Goal: Task Accomplishment & Management: Use online tool/utility

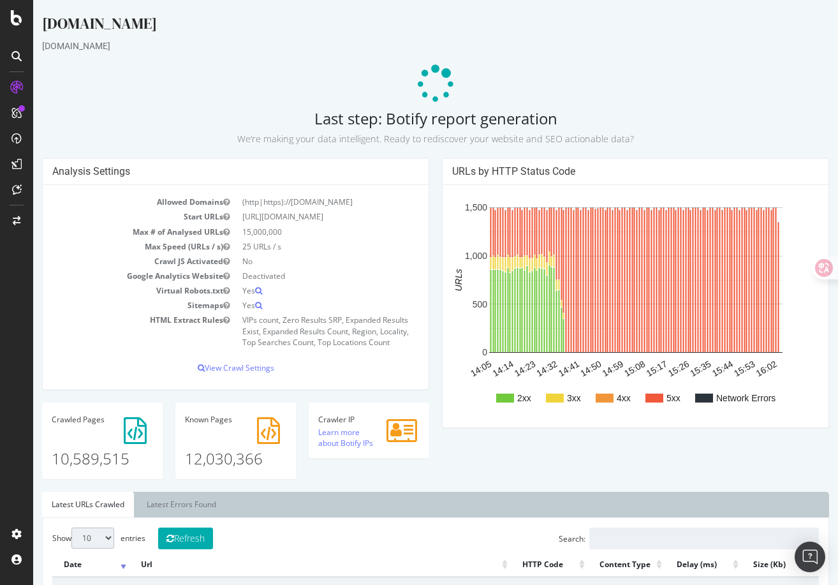
click at [487, 459] on div "Analysis Settings Allowed Domains (http|https)://[DOMAIN_NAME] Start URLs [URL]…" at bounding box center [436, 325] width 800 height 334
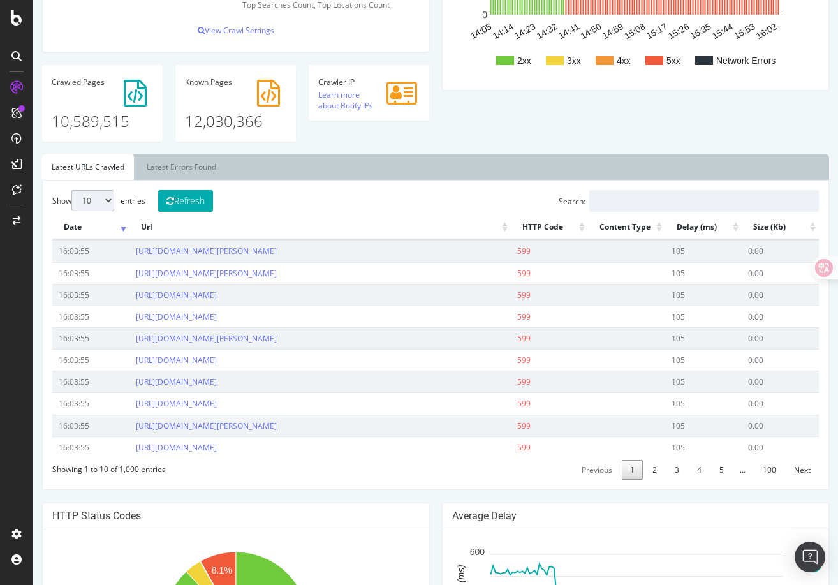
scroll to position [344, 0]
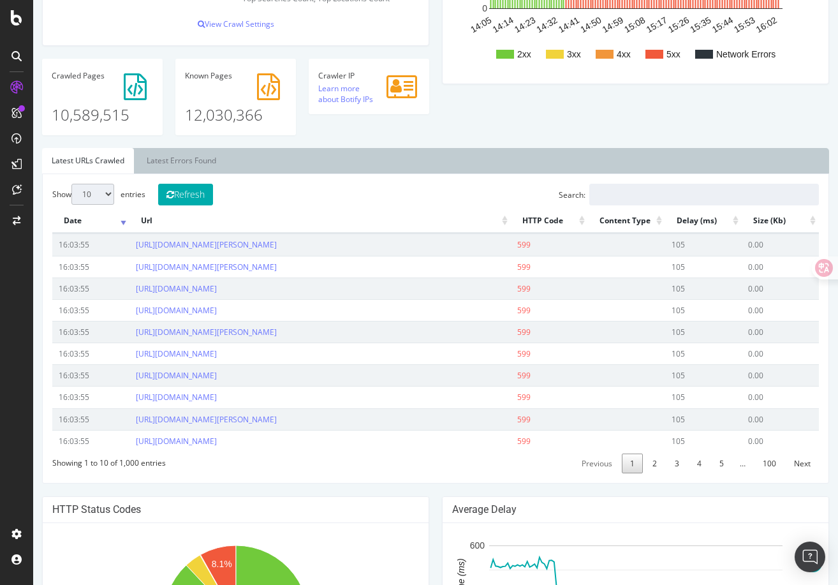
click at [97, 194] on select "10 25 50 100" at bounding box center [92, 194] width 43 height 21
select select "100"
click at [71, 184] on select "10 25 50 100" at bounding box center [92, 194] width 43 height 21
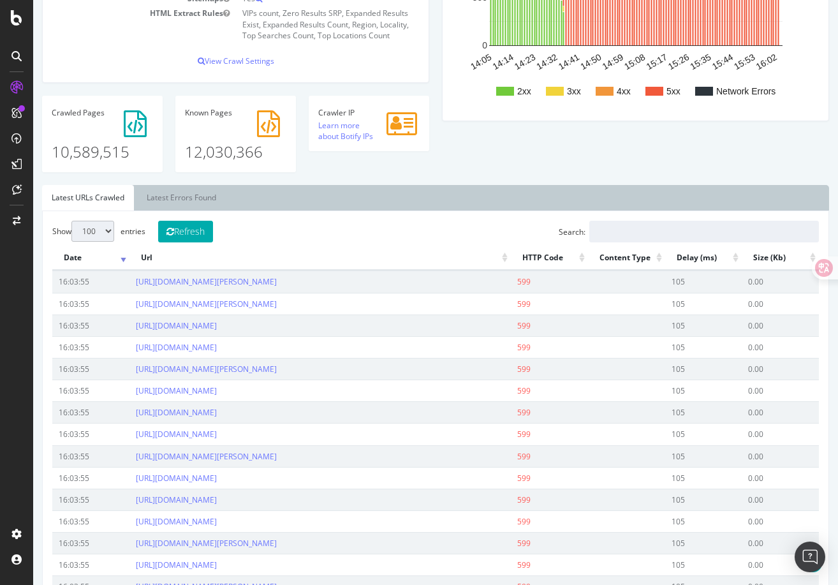
scroll to position [304, 0]
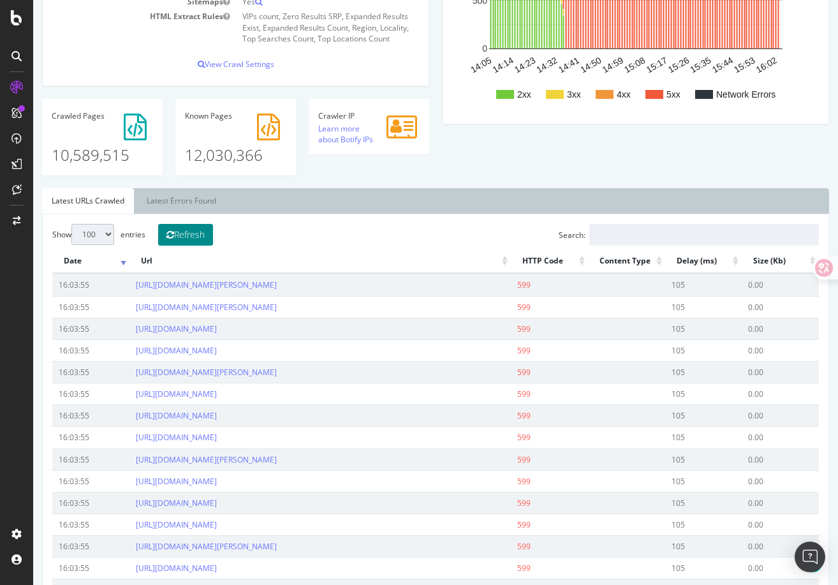
click at [199, 241] on button "Refresh" at bounding box center [185, 235] width 55 height 22
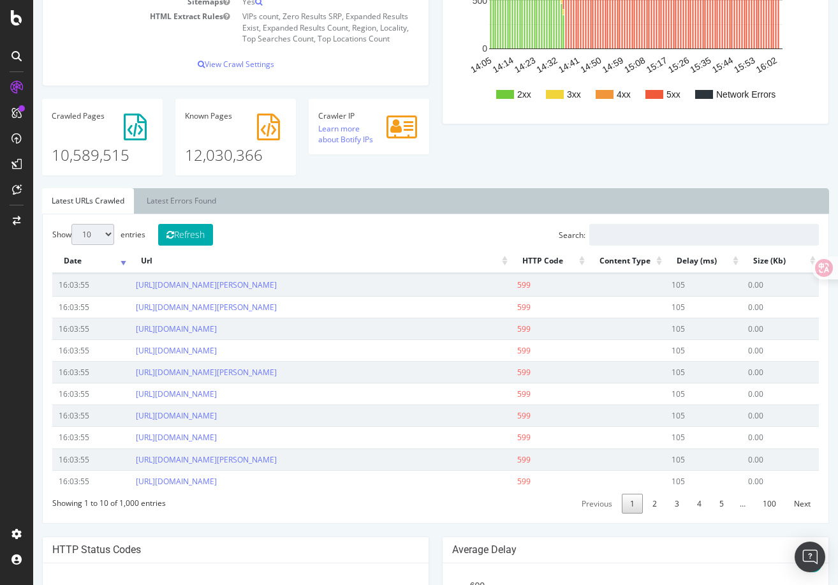
click at [100, 241] on select "10 25 50 100" at bounding box center [92, 234] width 43 height 21
select select "100"
click at [71, 224] on select "10 25 50 100" at bounding box center [92, 234] width 43 height 21
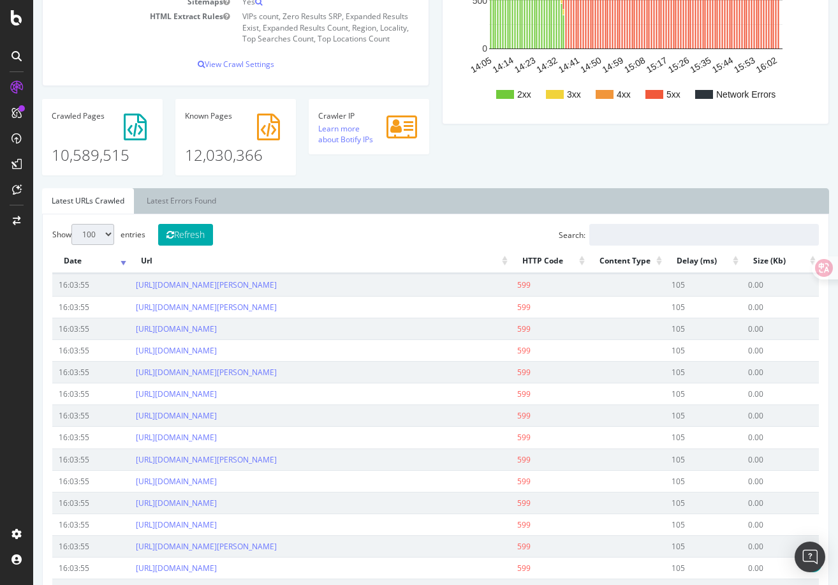
click at [495, 178] on div "Analysis Settings Allowed Domains (http|https)://[DOMAIN_NAME] Start URLs [URL]…" at bounding box center [436, 22] width 800 height 334
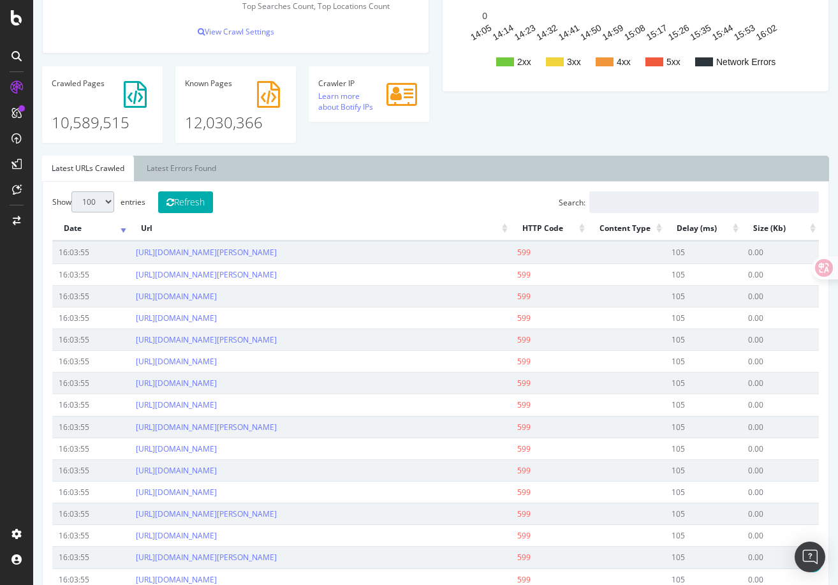
scroll to position [221, 0]
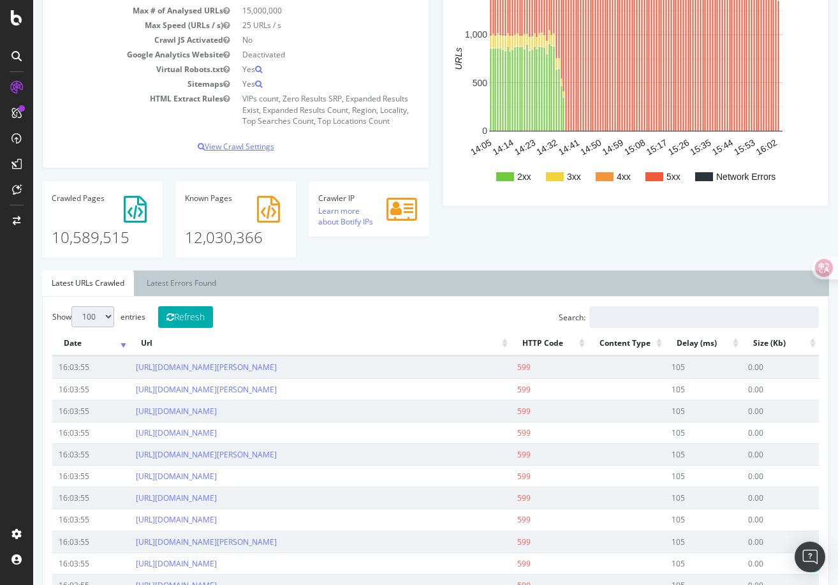
click at [258, 151] on p "View Crawl Settings" at bounding box center [235, 146] width 367 height 11
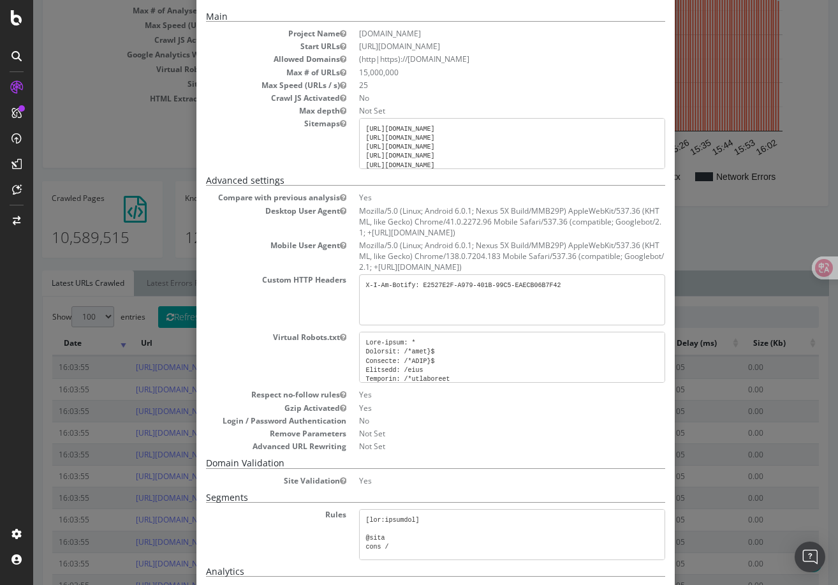
scroll to position [60, 0]
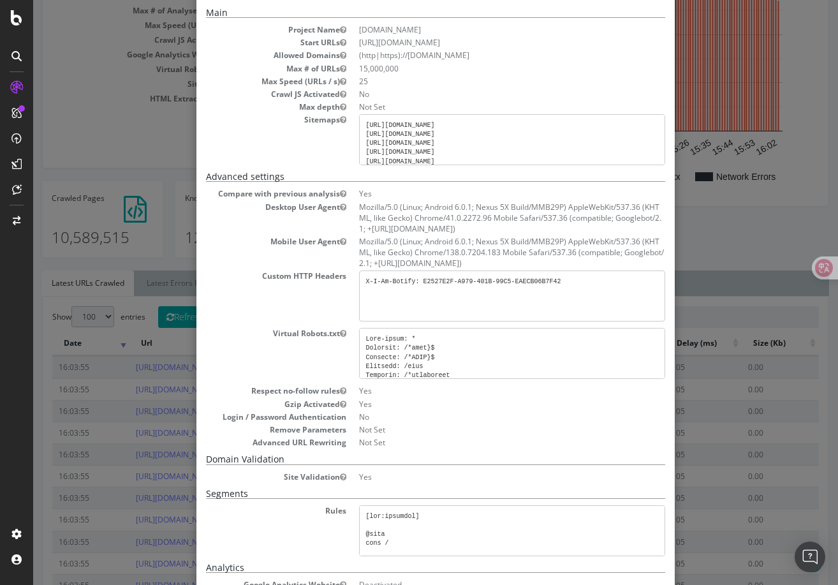
click at [578, 282] on pre "X-I-Am-Botify: E2527E2F-A979-401B-99C5-EAECB06B7F42" at bounding box center [512, 296] width 306 height 51
drag, startPoint x: 576, startPoint y: 280, endPoint x: 347, endPoint y: 280, distance: 229.0
click at [347, 280] on dl "Compare with previous analysis Yes Desktop User Agent Mozilla/5.0 (Linux; Andro…" at bounding box center [435, 318] width 459 height 260
copy pre "X-I-Am-Botify: E2527E2F-A979-401B-99C5-EAECB06B7F42"
click at [386, 287] on pre "X-I-Am-Botify: E2527E2F-A979-401B-99C5-EAECB06B7F42" at bounding box center [512, 296] width 306 height 51
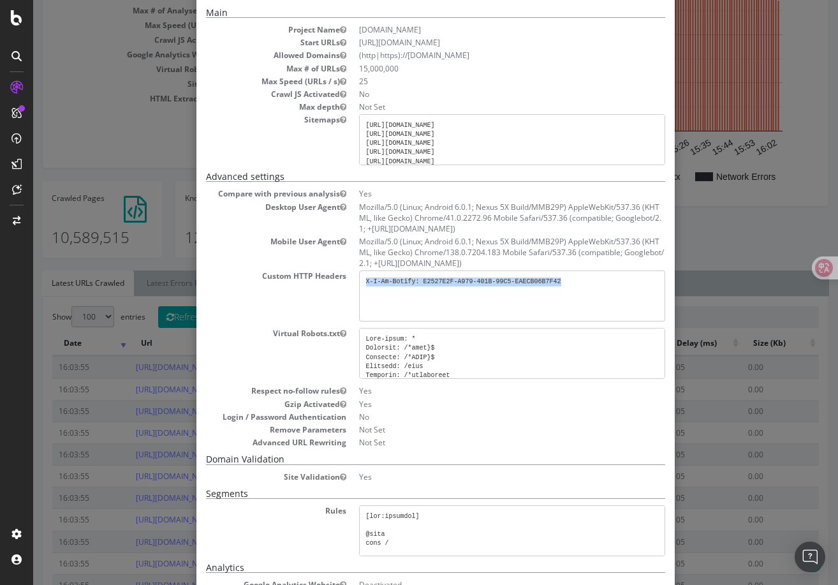
drag, startPoint x: 366, startPoint y: 282, endPoint x: 574, endPoint y: 279, distance: 208.0
click at [574, 279] on pre "X-I-Am-Botify: E2527E2F-A979-401B-99C5-EAECB06B7F42" at bounding box center [512, 296] width 306 height 51
copy pre "X-I-Am-Botify: E2527E2F-A979-401B-99C5-EAECB06B7F42"
click at [574, 279] on pre "X-I-Am-Botify: E2527E2F-A979-401B-99C5-EAECB06B7F42" at bounding box center [512, 296] width 306 height 51
drag, startPoint x: 581, startPoint y: 279, endPoint x: 354, endPoint y: 279, distance: 226.5
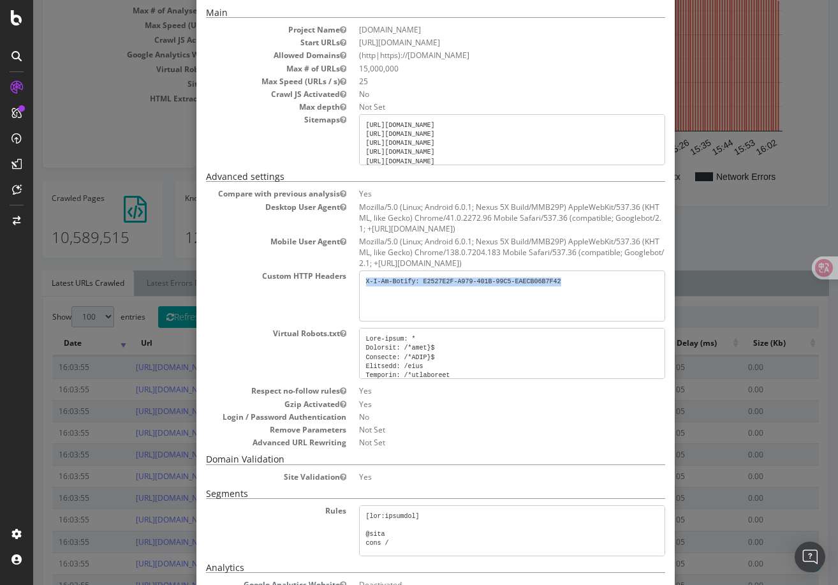
click at [354, 279] on dl "Compare with previous analysis Yes Desktop User Agent Mozilla/5.0 (Linux; Andro…" at bounding box center [435, 318] width 459 height 260
copy pre "X-I-Am-Botify: E2527E2F-A979-401B-99C5-EAECB06B7F42"
click at [446, 295] on pre "X-I-Am-Botify: E2527E2F-A979-401B-99C5-EAECB06B7F42" at bounding box center [512, 296] width 306 height 51
drag, startPoint x: 572, startPoint y: 281, endPoint x: 357, endPoint y: 281, distance: 214.4
click at [357, 281] on dl "Compare with previous analysis Yes Desktop User Agent Mozilla/5.0 (Linux; Andro…" at bounding box center [435, 318] width 459 height 260
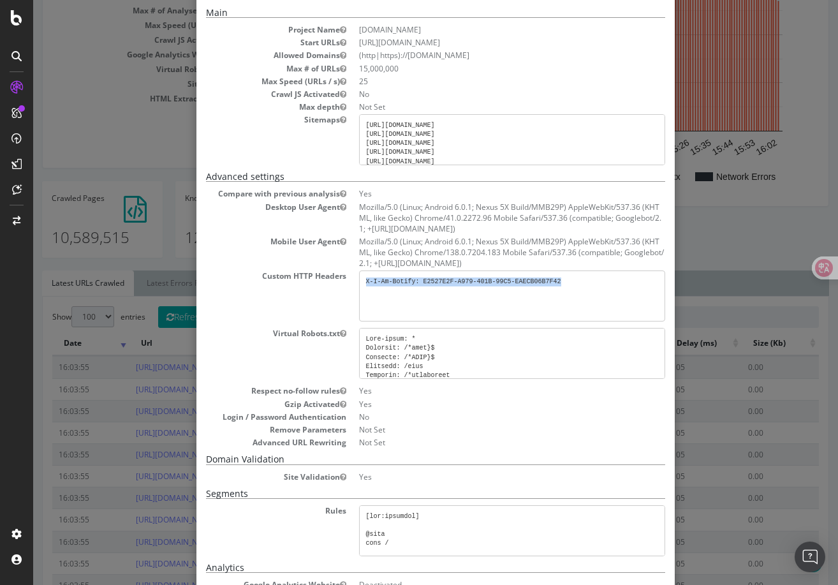
copy pre "X-I-Am-Botify: E2527E2F-A979-401B-99C5-EAECB06B7F42"
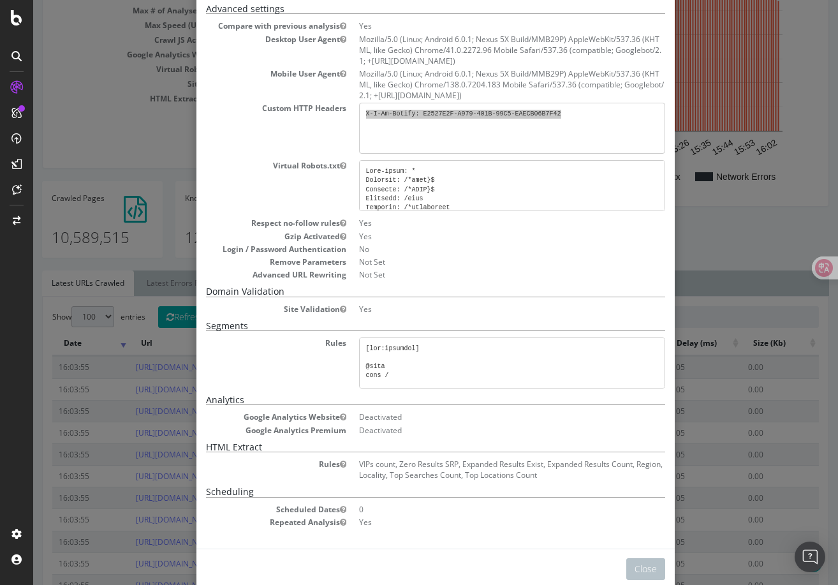
scroll to position [251, 0]
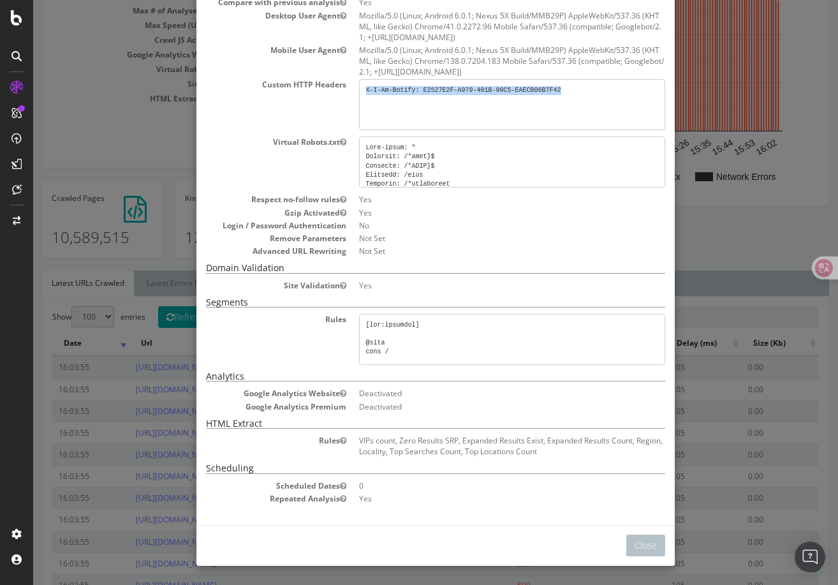
drag, startPoint x: 404, startPoint y: 440, endPoint x: 571, endPoint y: 454, distance: 167.1
click at [571, 454] on dd "VIPs count, Zero Results SRP, Expanded Results Exist, Expanded Results Count, R…" at bounding box center [512, 446] width 306 height 22
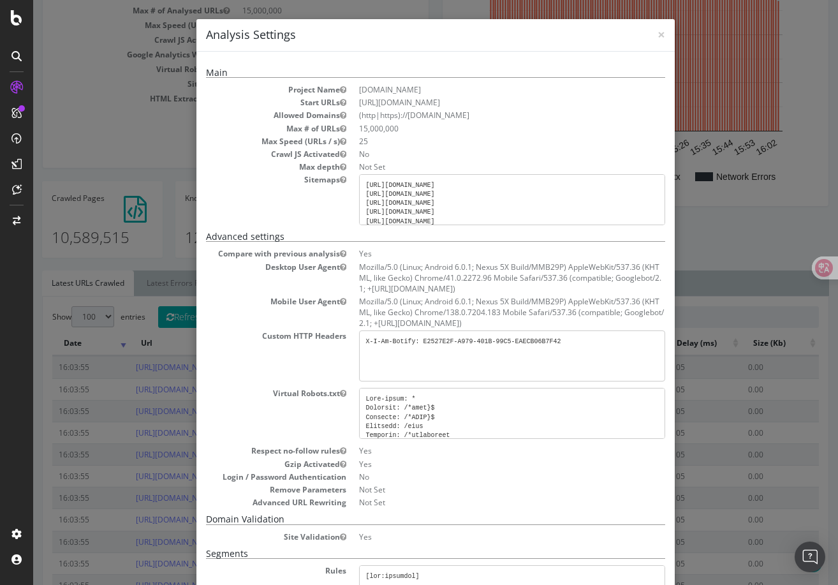
click at [505, 190] on pre "[URL][DOMAIN_NAME] [URL][DOMAIN_NAME] [URL][DOMAIN_NAME] [URL][DOMAIN_NAME] [UR…" at bounding box center [512, 199] width 306 height 51
drag, startPoint x: 485, startPoint y: 189, endPoint x: 487, endPoint y: 242, distance: 52.4
click at [487, 242] on div "Main Project Name [DOMAIN_NAME] Start URLs [URL][DOMAIN_NAME] Allowed Domains (…" at bounding box center [435, 412] width 459 height 688
drag, startPoint x: 468, startPoint y: 184, endPoint x: 470, endPoint y: 244, distance: 60.0
click at [470, 245] on div "Main Project Name [DOMAIN_NAME] Start URLs [URL][DOMAIN_NAME] Allowed Domains (…" at bounding box center [435, 412] width 459 height 688
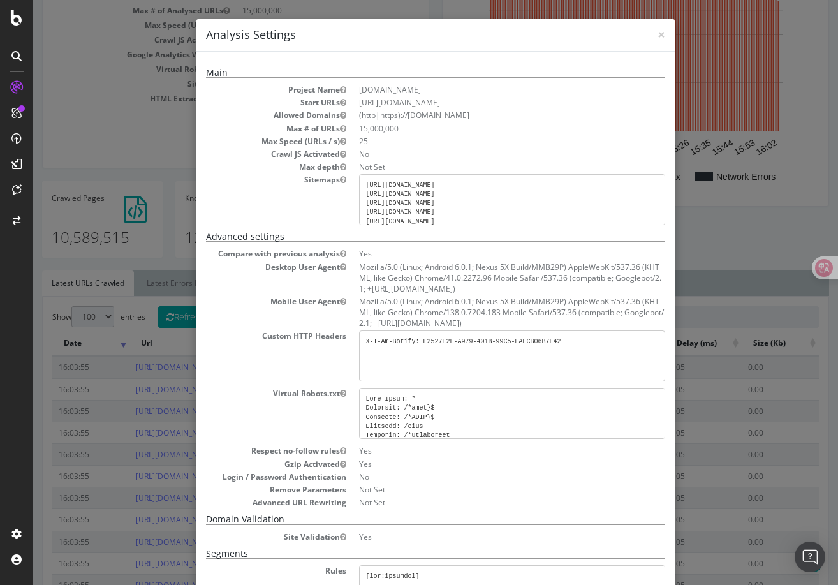
click at [475, 197] on pre "[URL][DOMAIN_NAME] [URL][DOMAIN_NAME] [URL][DOMAIN_NAME] [URL][DOMAIN_NAME] [UR…" at bounding box center [512, 199] width 306 height 51
drag, startPoint x: 258, startPoint y: 337, endPoint x: 512, endPoint y: 412, distance: 264.8
click at [513, 410] on dl "Compare with previous analysis Yes Desktop User Agent Mozilla/5.0 (Linux; Andro…" at bounding box center [435, 378] width 459 height 260
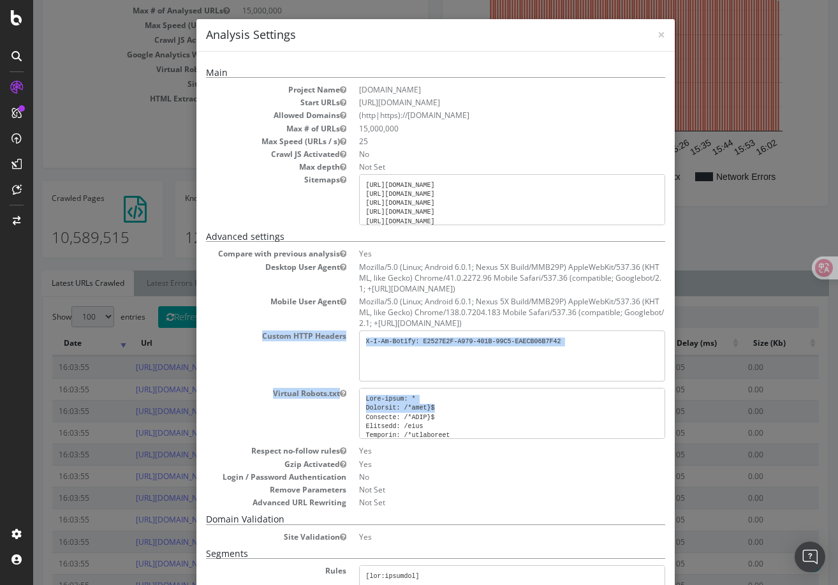
click at [512, 412] on pre at bounding box center [512, 413] width 306 height 51
